Goal: Complete application form: Complete application form

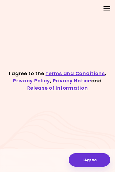
click at [89, 158] on button "I Agree" at bounding box center [90, 159] width 42 height 13
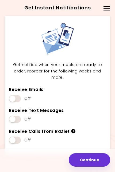
click at [10, 116] on span at bounding box center [15, 119] width 12 height 7
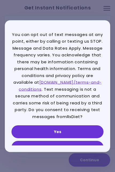
click at [84, 128] on button "Yes" at bounding box center [58, 131] width 92 height 13
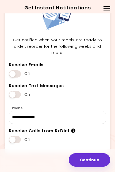
scroll to position [24, 0]
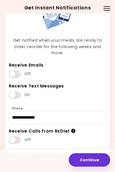
click at [93, 160] on button "Continue" at bounding box center [90, 159] width 42 height 13
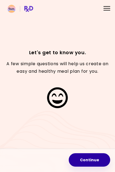
click at [90, 160] on button "Continue" at bounding box center [90, 159] width 42 height 13
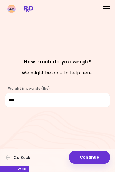
click at [94, 157] on button "Continue" at bounding box center [90, 157] width 42 height 13
select select "****"
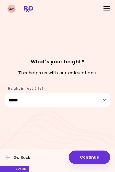
click at [96, 156] on button "Continue" at bounding box center [90, 157] width 42 height 13
